Goal: Task Accomplishment & Management: Use online tool/utility

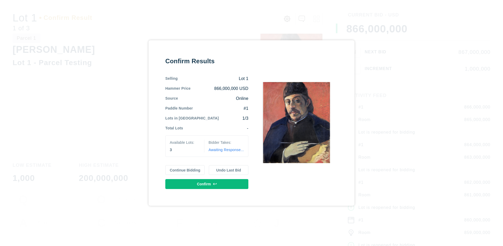
click at [185, 170] on button "Continue Bidding" at bounding box center [185, 171] width 40 height 10
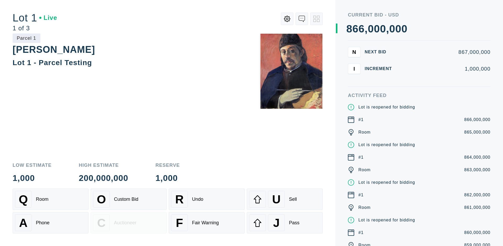
click at [51, 200] on div "Q Room" at bounding box center [50, 199] width 71 height 17
